Goal: Navigation & Orientation: Find specific page/section

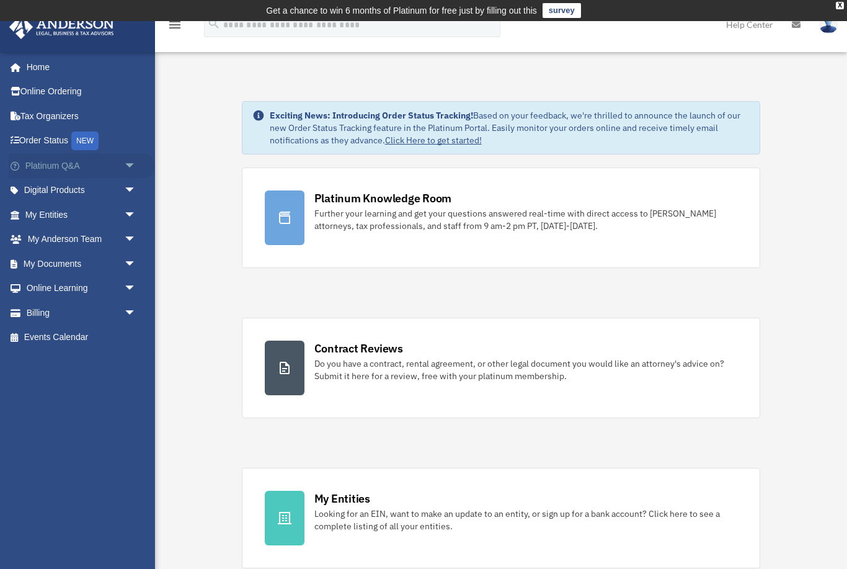
click at [61, 171] on link "Platinum Q&A arrow_drop_down" at bounding box center [82, 165] width 146 height 25
click at [124, 189] on span "arrow_drop_down" at bounding box center [136, 190] width 25 height 25
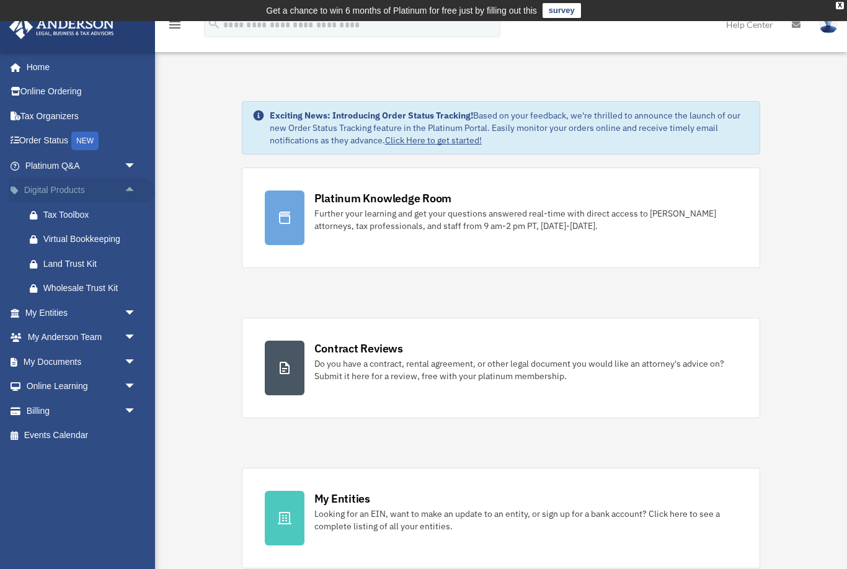
click at [130, 189] on span "arrow_drop_up" at bounding box center [136, 190] width 25 height 25
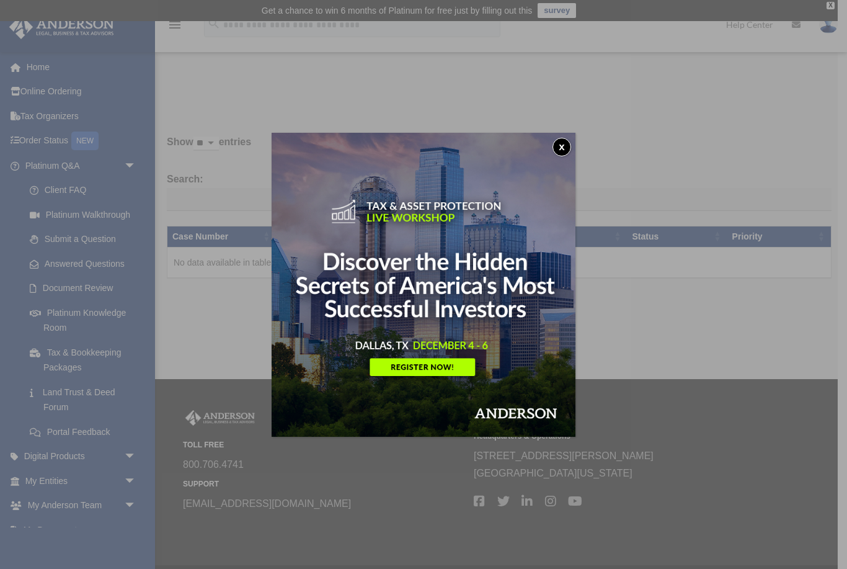
click at [552, 146] on img at bounding box center [424, 285] width 304 height 304
click at [553, 151] on img at bounding box center [424, 285] width 304 height 304
click at [571, 148] on img at bounding box center [424, 285] width 304 height 304
click at [734, 344] on div "x" at bounding box center [423, 284] width 847 height 569
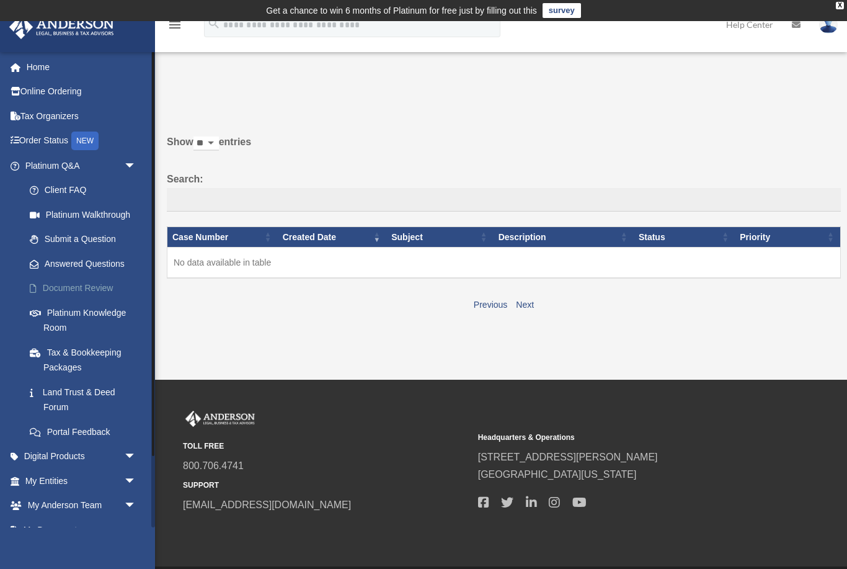
click at [94, 292] on link "Document Review" at bounding box center [86, 288] width 138 height 25
click at [74, 318] on link "Platinum Knowledge Room" at bounding box center [86, 320] width 138 height 40
click at [79, 311] on link "Platinum Knowledge Room" at bounding box center [86, 320] width 138 height 40
click at [79, 292] on link "Document Review" at bounding box center [86, 288] width 138 height 25
click at [83, 359] on link "Tax & Bookkeeping Packages" at bounding box center [86, 360] width 138 height 40
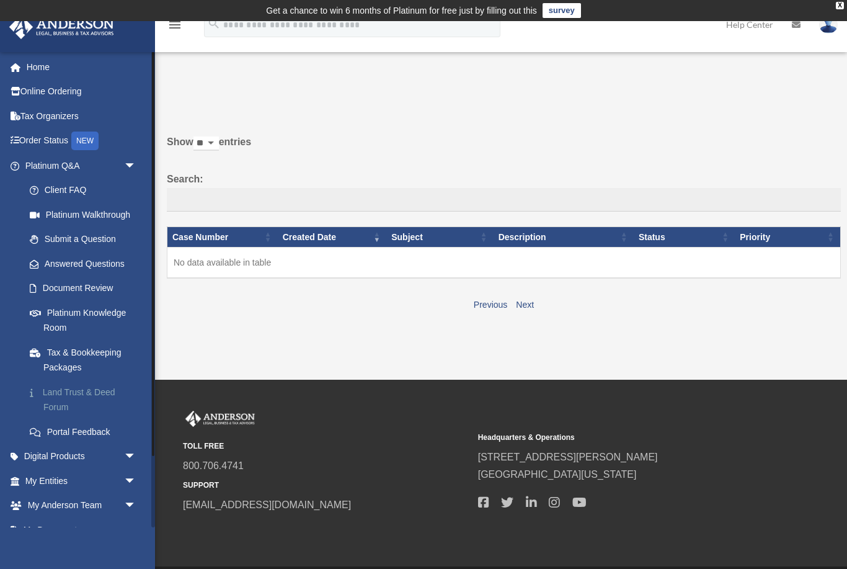
click at [78, 395] on link "Land Trust & Deed Forum" at bounding box center [86, 400] width 138 height 40
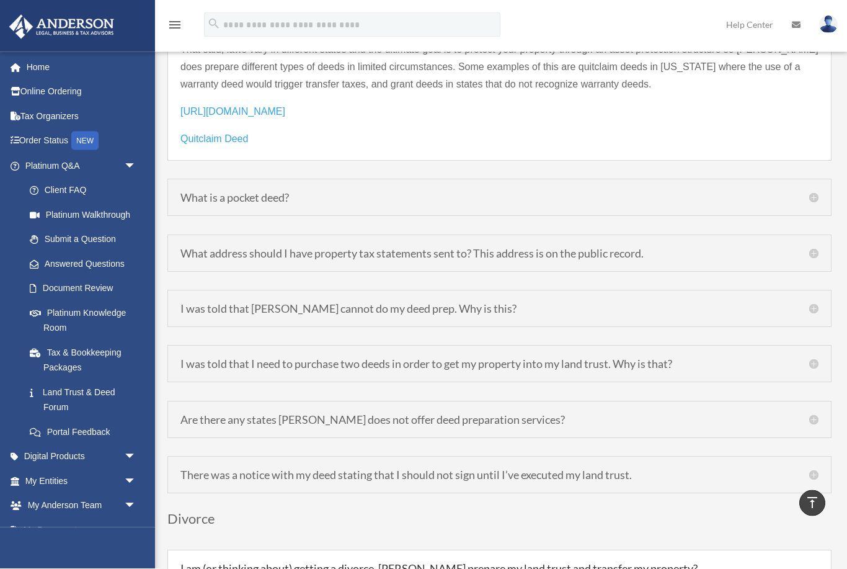
scroll to position [1912, 0]
click at [128, 164] on span "arrow_drop_down" at bounding box center [136, 165] width 25 height 25
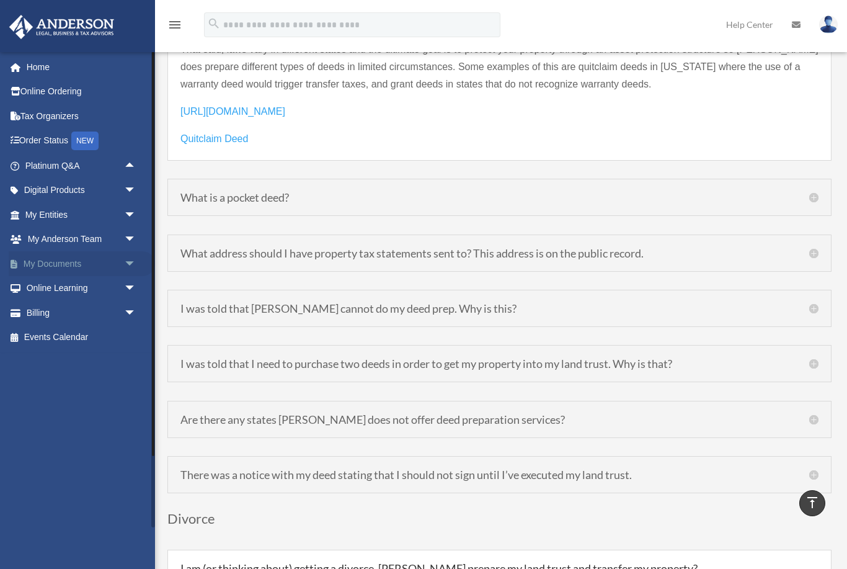
click at [78, 263] on link "My Documents arrow_drop_down" at bounding box center [82, 263] width 146 height 25
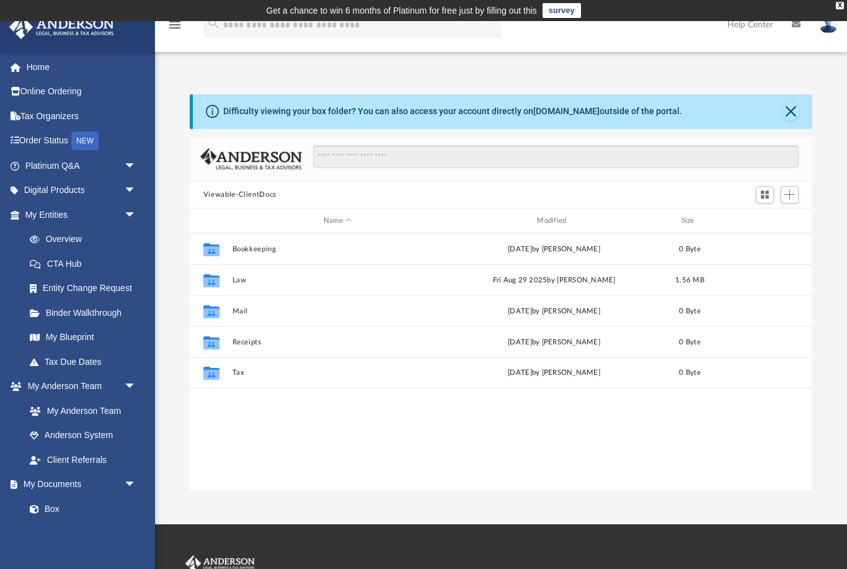
scroll to position [282, 623]
click at [60, 143] on link "Order Status NEW" at bounding box center [82, 140] width 146 height 25
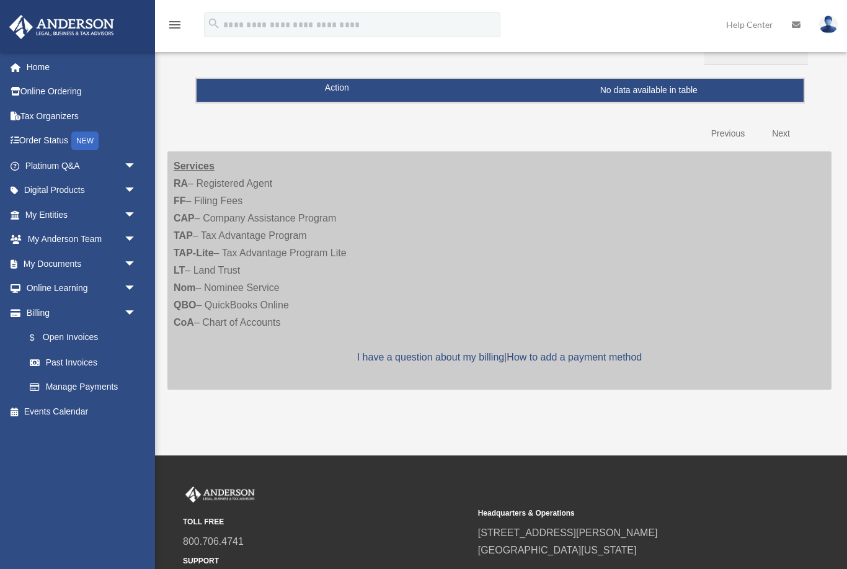
scroll to position [159, 0]
click at [786, 132] on link "Next" at bounding box center [781, 134] width 37 height 25
click at [730, 137] on link "Previous" at bounding box center [728, 134] width 52 height 25
click at [787, 133] on link "Next" at bounding box center [781, 134] width 37 height 25
click at [92, 385] on link "Manage Payments" at bounding box center [86, 387] width 138 height 25
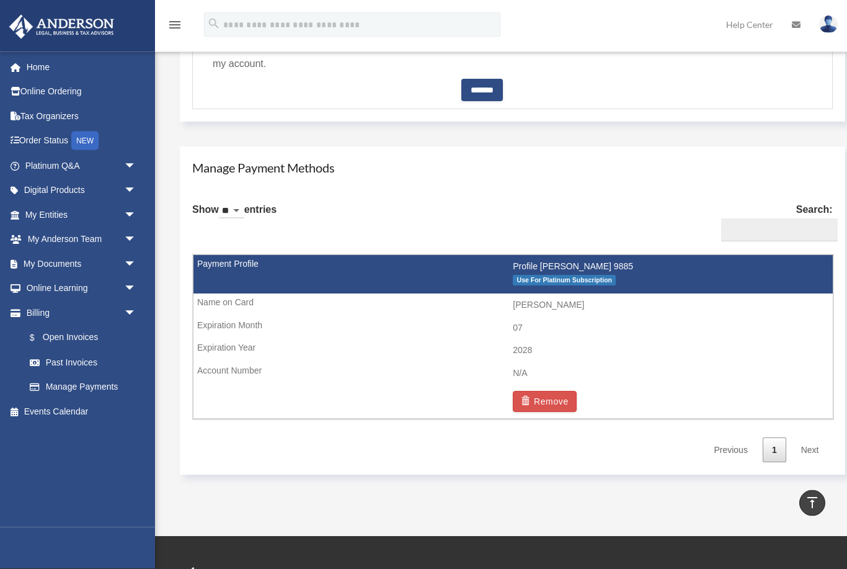
scroll to position [650, 0]
click at [112, 212] on link "My Entities arrow_drop_down" at bounding box center [82, 214] width 146 height 25
click at [126, 213] on span "arrow_drop_down" at bounding box center [136, 214] width 25 height 25
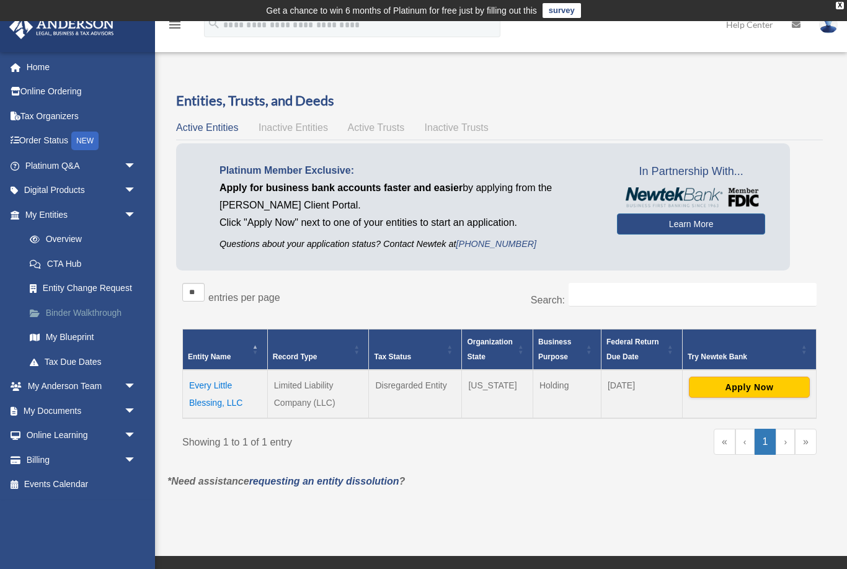
click at [90, 310] on link "Binder Walkthrough" at bounding box center [86, 312] width 138 height 25
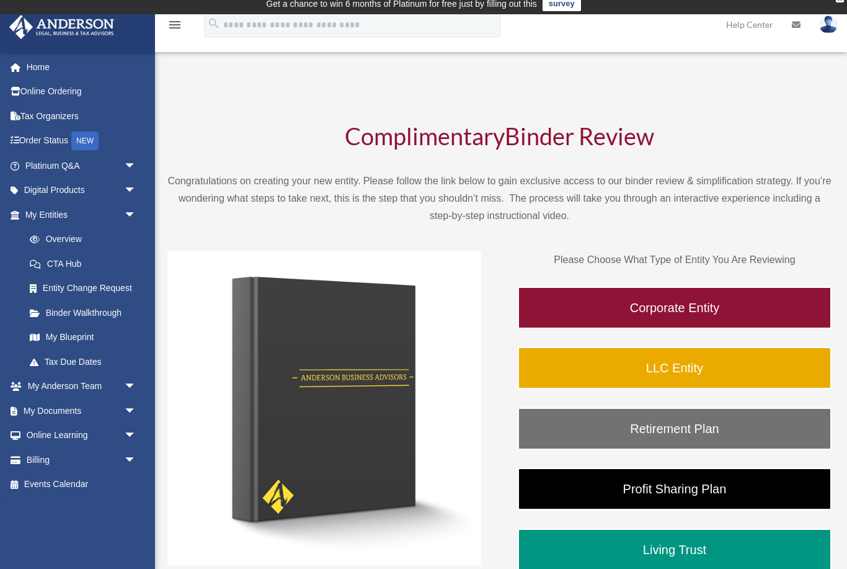
scroll to position [7, 0]
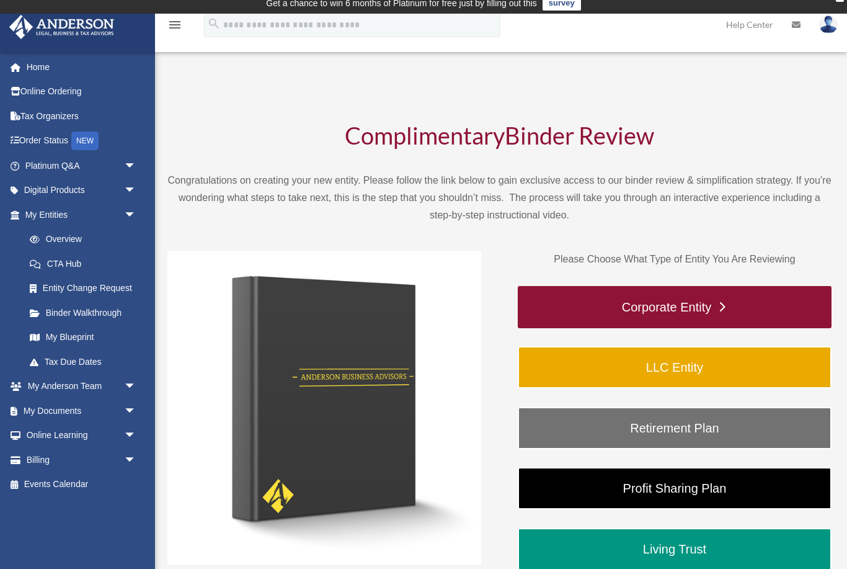
click at [725, 311] on link "Corporate Entity" at bounding box center [675, 307] width 314 height 42
click at [731, 313] on link "Corporate Entity" at bounding box center [675, 307] width 314 height 42
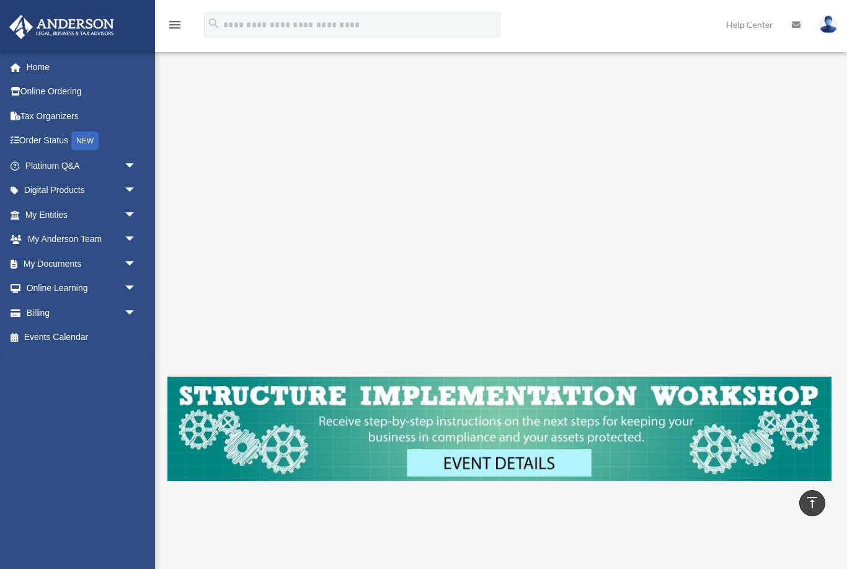
scroll to position [227, 0]
click at [199, 359] on div "Corporate Entity To pause video at anytime, simply click on the video." at bounding box center [499, 193] width 664 height 579
click at [192, 359] on div "Corporate Entity To pause video at anytime, simply click on the video." at bounding box center [499, 193] width 664 height 579
